Goal: Information Seeking & Learning: Learn about a topic

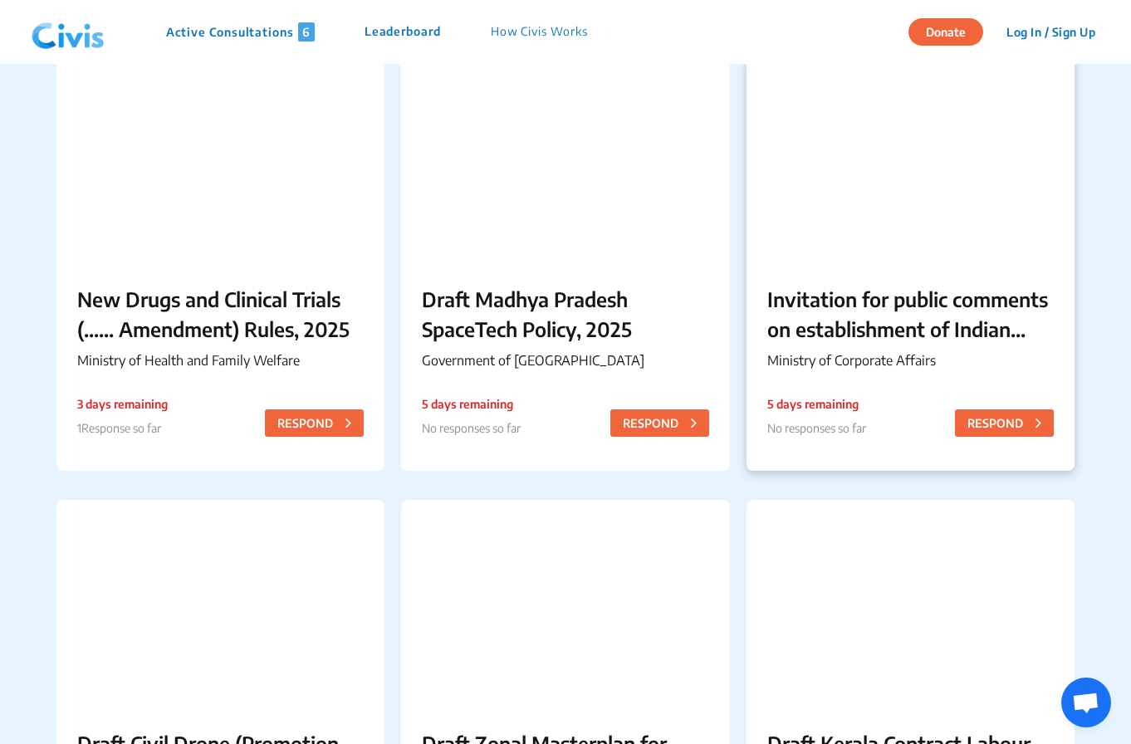
scroll to position [160, 0]
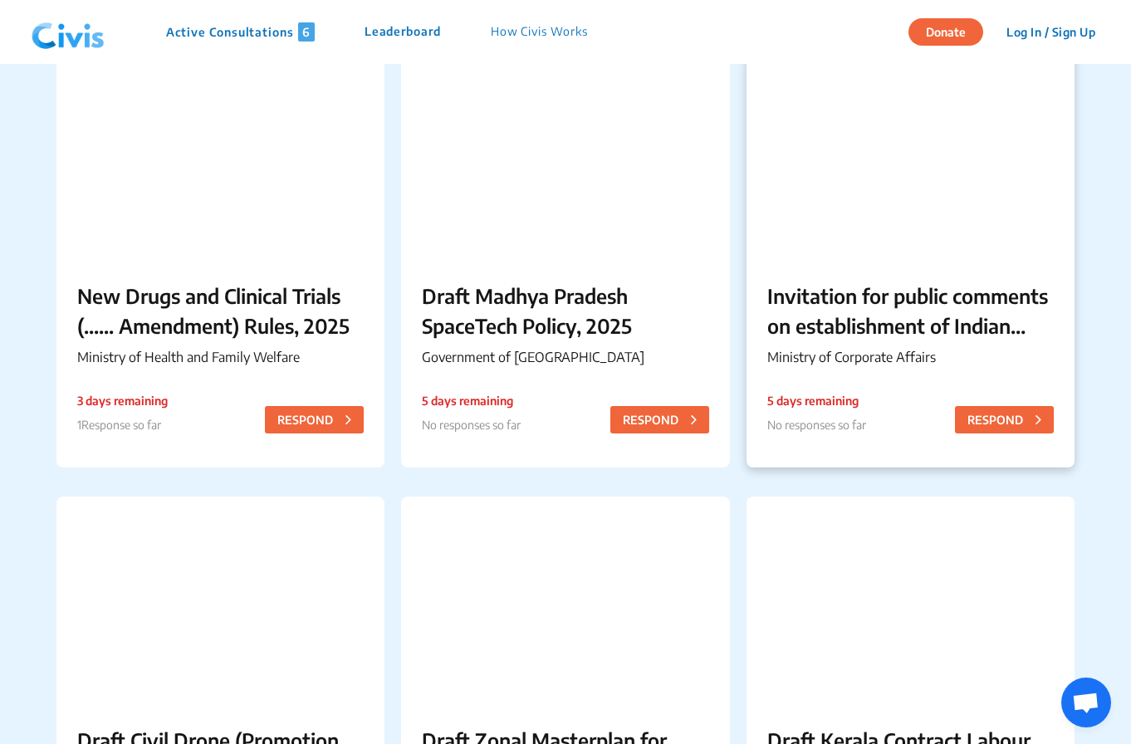
click at [913, 342] on div "Invitation for public comments on establishment of Indian Multi-Disciplinary Pa…" at bounding box center [911, 327] width 328 height 135
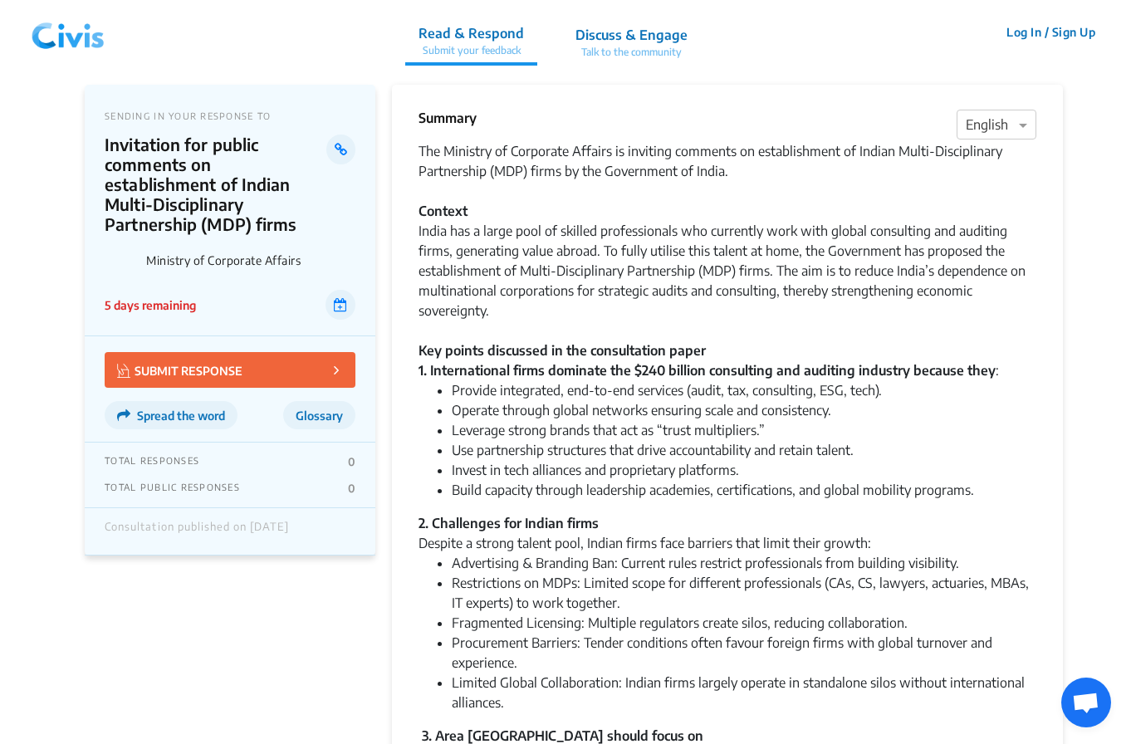
click at [461, 178] on div "The Ministry of Corporate Affairs is inviting comments on establishment of Indi…" at bounding box center [728, 260] width 618 height 239
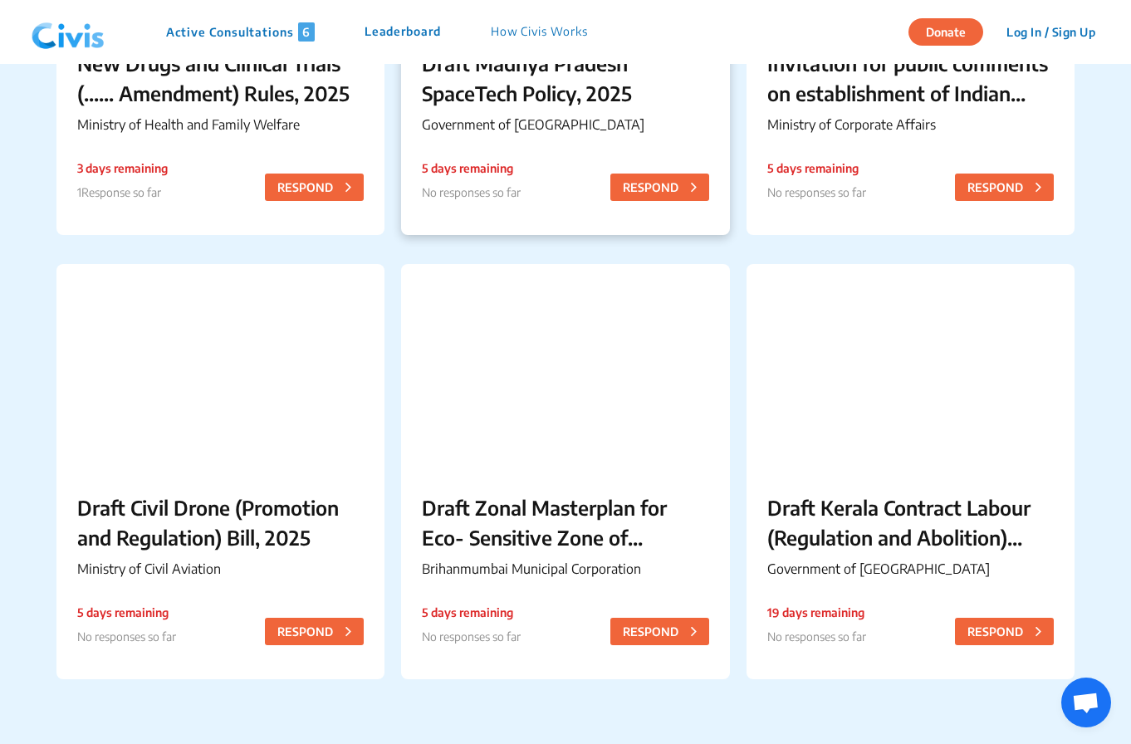
scroll to position [398, 0]
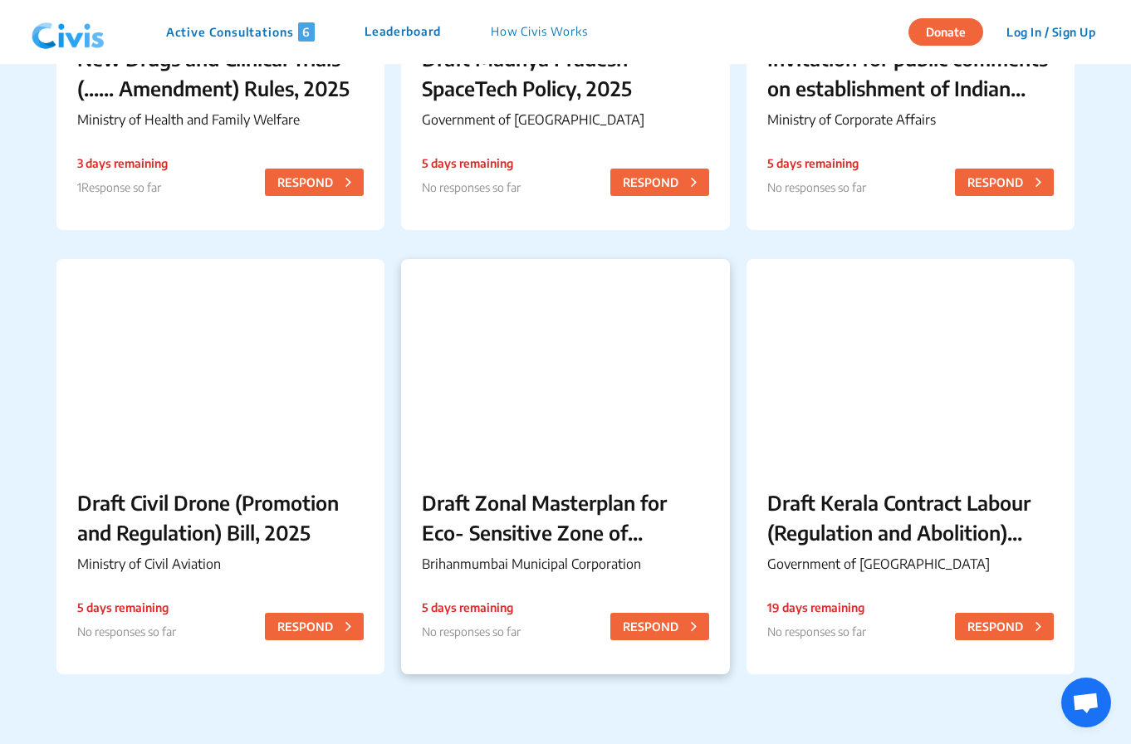
click at [563, 542] on p "Draft Zonal Masterplan for Eco- Sensitive Zone of [PERSON_NAME][GEOGRAPHIC_DATA]" at bounding box center [565, 518] width 287 height 60
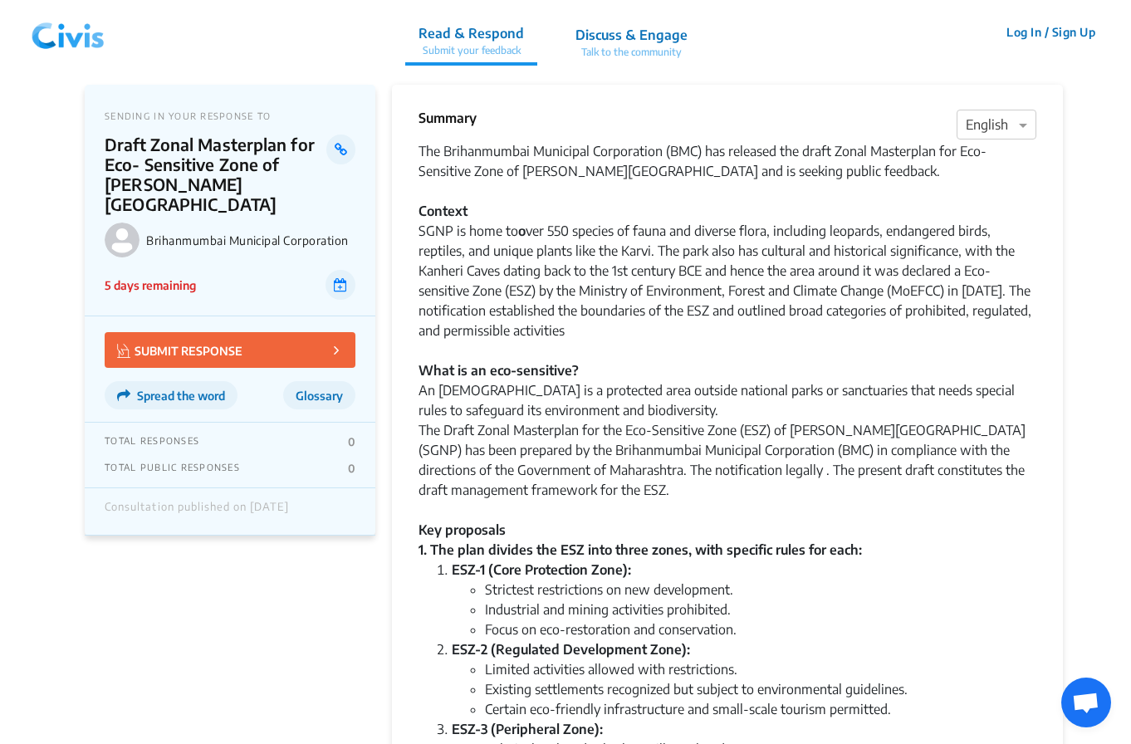
click at [619, 386] on div "SGNP is home to o ver 550 species of fauna and diverse flora, including leopard…" at bounding box center [728, 390] width 618 height 339
click at [853, 307] on div "SGNP is home to o ver 550 species of fauna and diverse flora, including leopard…" at bounding box center [728, 390] width 618 height 339
click at [179, 178] on p "Draft Zonal Masterplan for Eco- Sensitive Zone of [PERSON_NAME][GEOGRAPHIC_DATA]" at bounding box center [216, 175] width 222 height 80
click at [145, 184] on p "Draft Zonal Masterplan for Eco- Sensitive Zone of [PERSON_NAME][GEOGRAPHIC_DATA]" at bounding box center [216, 175] width 222 height 80
drag, startPoint x: 145, startPoint y: 205, endPoint x: 105, endPoint y: 189, distance: 42.1
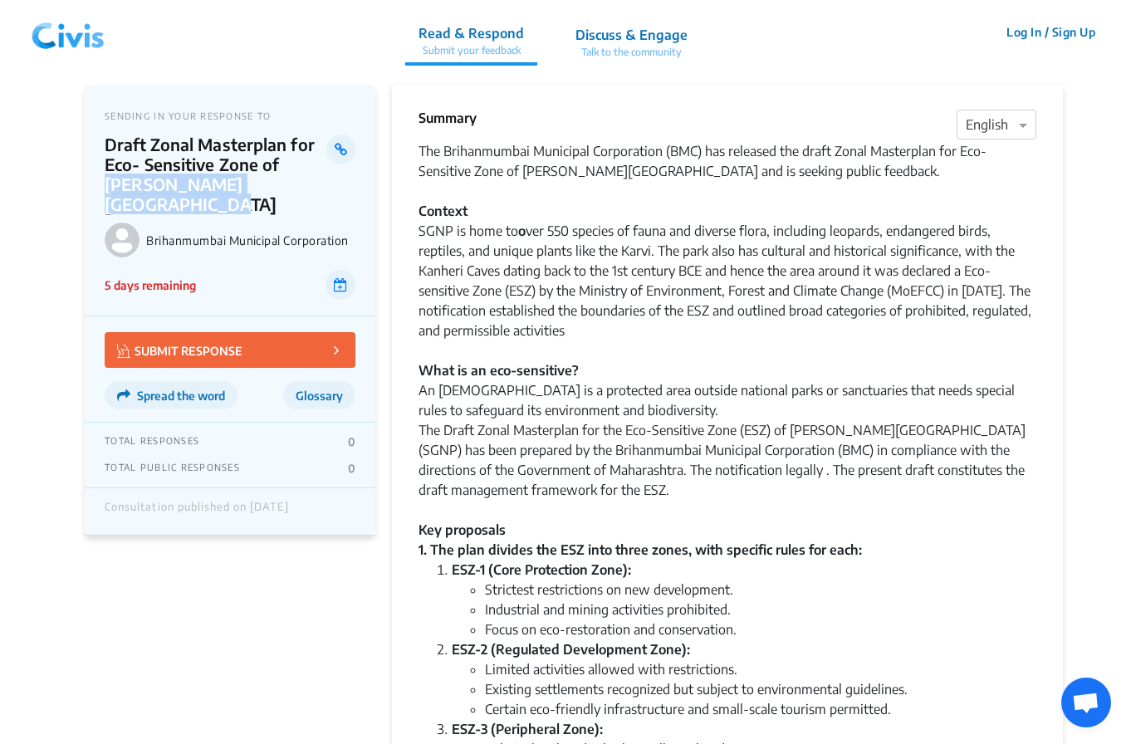
click at [105, 189] on p "Draft Zonal Masterplan for Eco- Sensitive Zone of [PERSON_NAME][GEOGRAPHIC_DATA]" at bounding box center [216, 175] width 222 height 80
copy p "[PERSON_NAME][GEOGRAPHIC_DATA]"
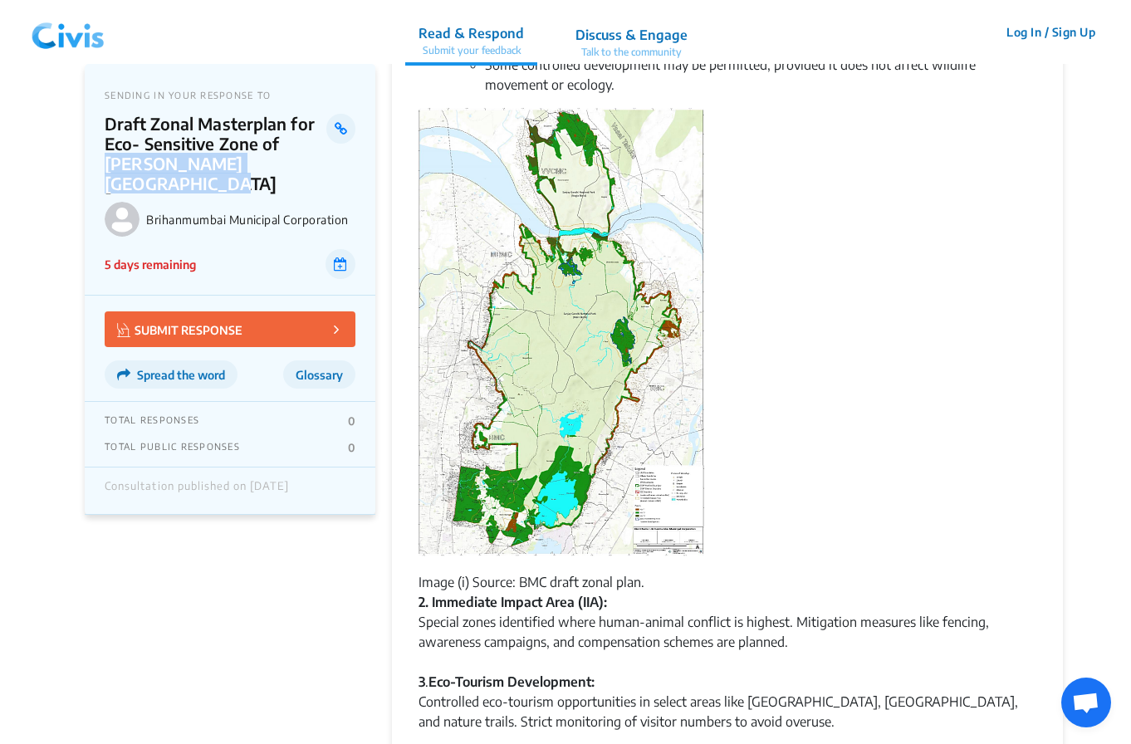
scroll to position [713, 0]
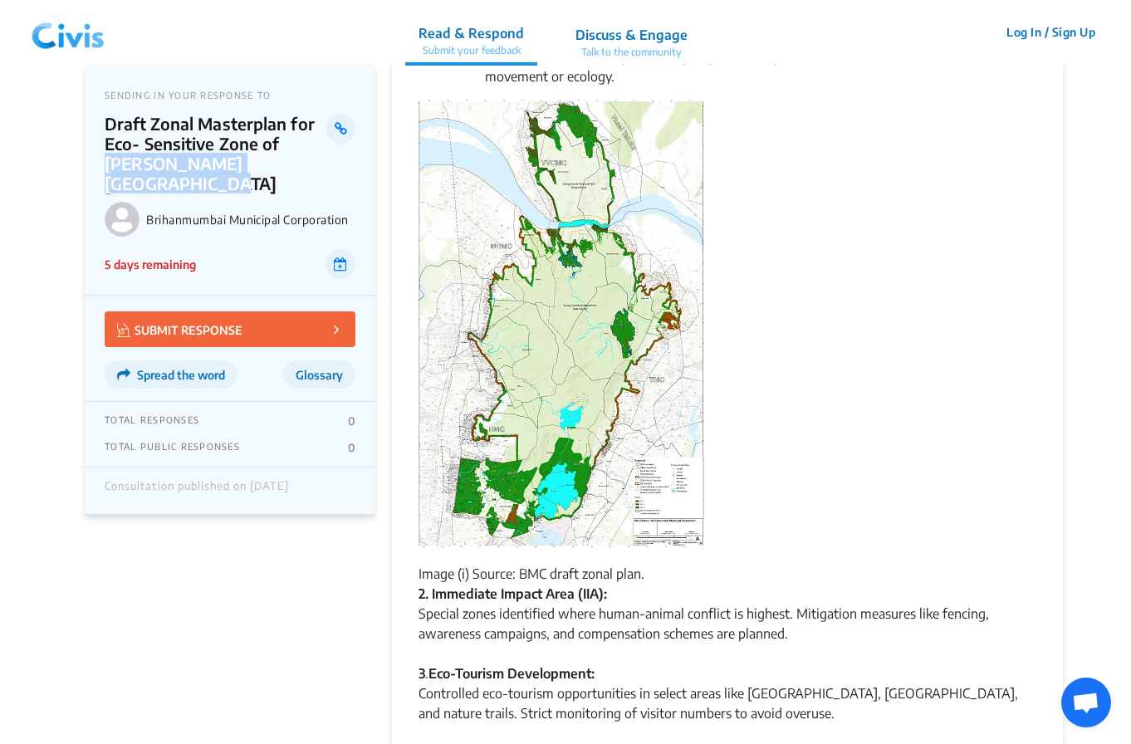
click at [573, 356] on img at bounding box center [562, 325] width 286 height 451
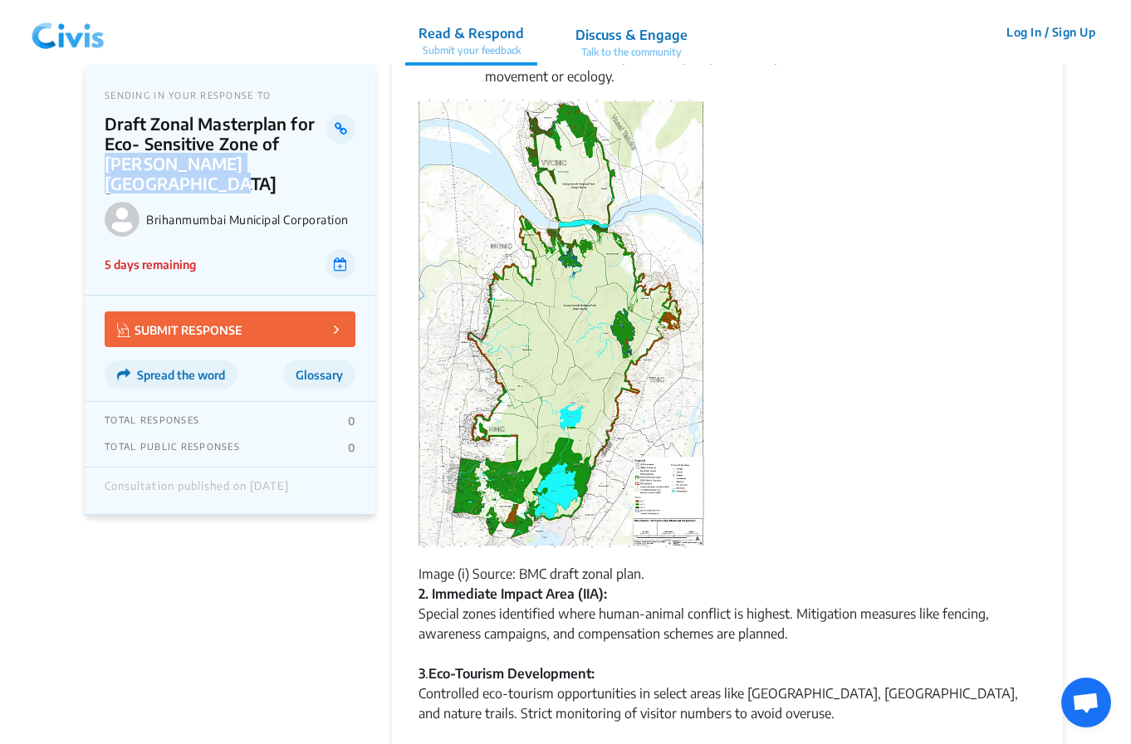
click at [573, 356] on img at bounding box center [562, 325] width 286 height 451
click at [645, 380] on img at bounding box center [562, 325] width 286 height 451
click at [838, 325] on div "Image (i) Source: BMC draft zonal plan." at bounding box center [728, 342] width 618 height 484
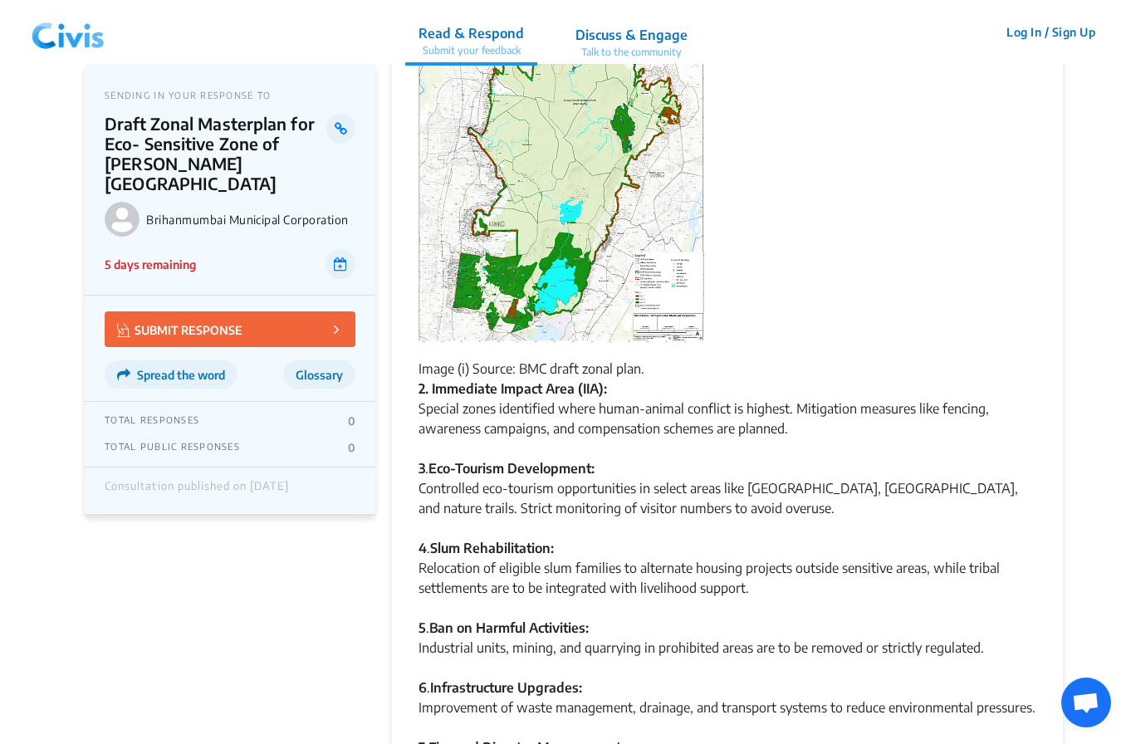
scroll to position [919, 0]
click at [675, 497] on div "3 . Eco-Tourism Development: Controlled eco-tourism opportunities in select are…" at bounding box center [728, 498] width 618 height 80
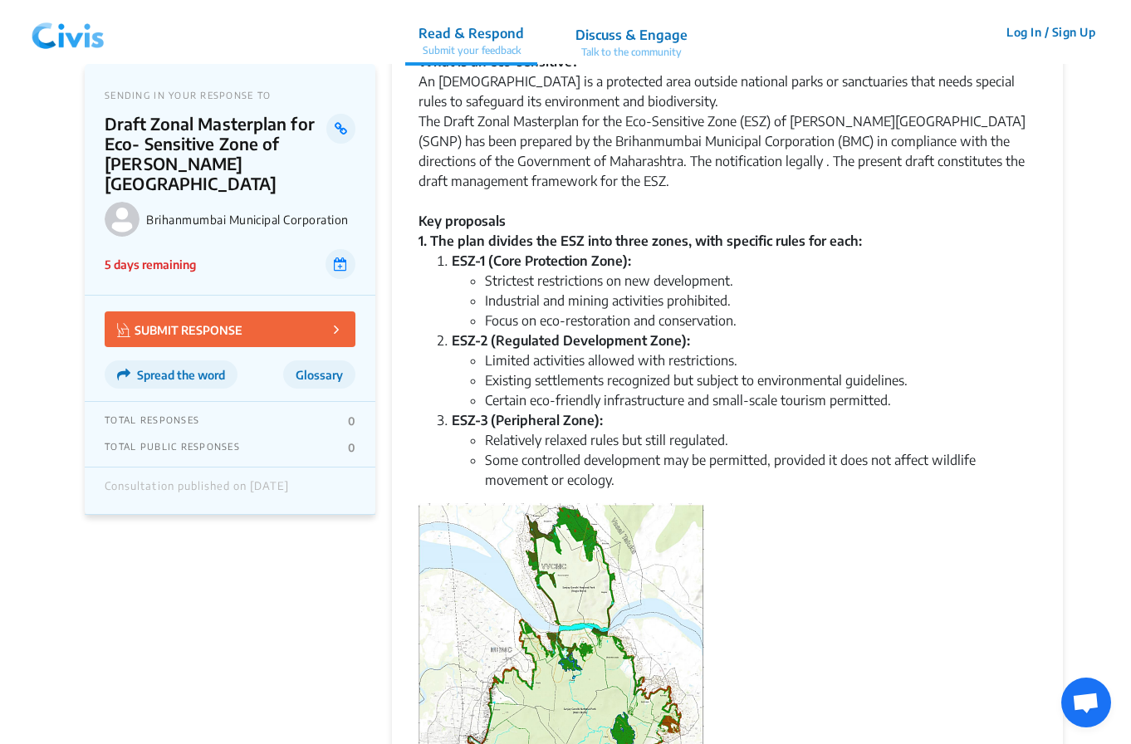
scroll to position [0, 0]
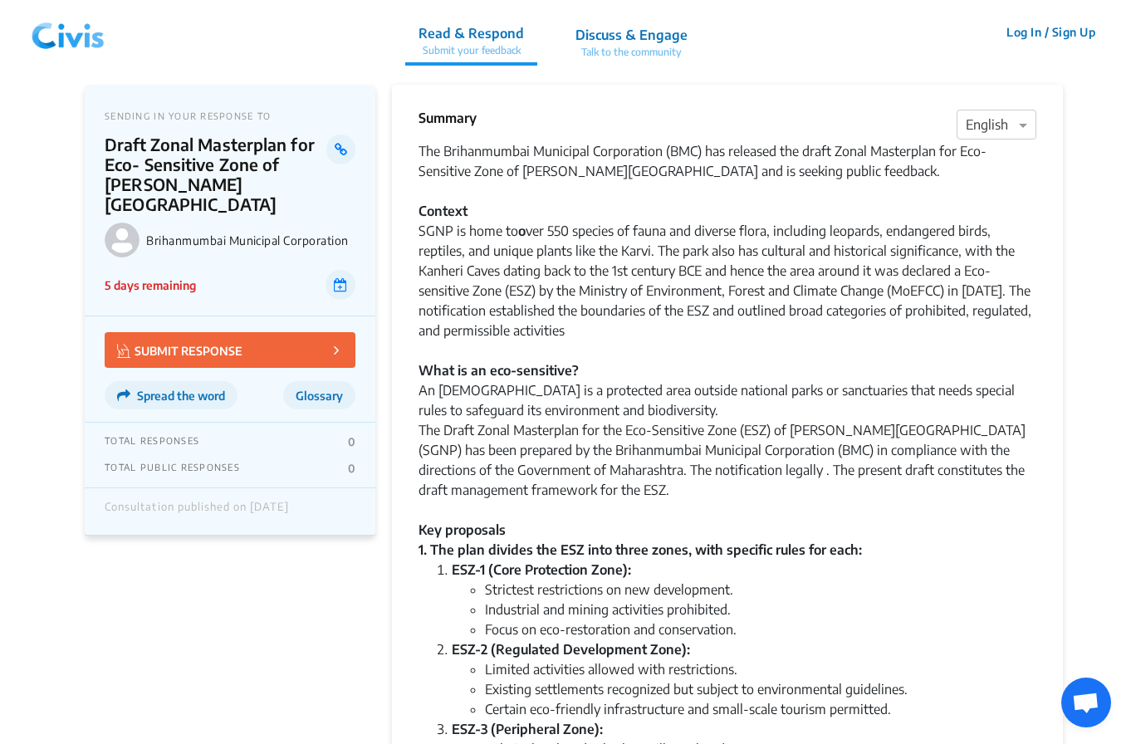
click at [530, 305] on div "SGNP is home to o ver 550 species of fauna and diverse flora, including leopard…" at bounding box center [728, 390] width 618 height 339
